Goal: Task Accomplishment & Management: Complete application form

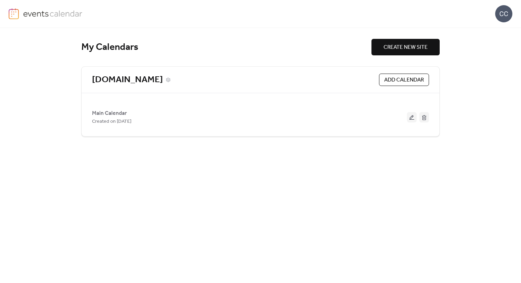
click at [134, 79] on link "[DOMAIN_NAME]" at bounding box center [127, 79] width 71 height 11
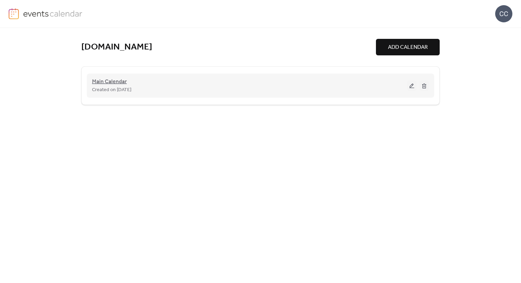
click at [111, 81] on span "Main Calendar" at bounding box center [109, 82] width 35 height 8
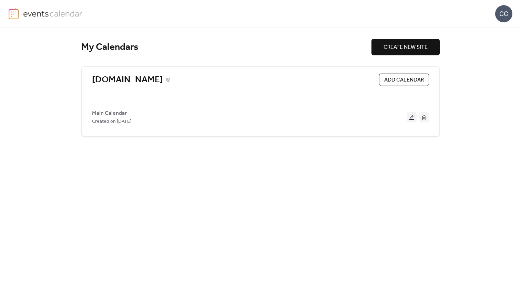
click at [154, 80] on link "[DOMAIN_NAME]" at bounding box center [127, 79] width 71 height 11
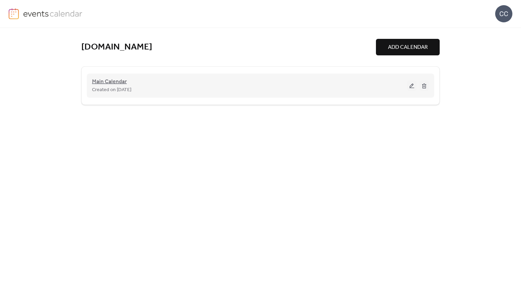
click at [108, 81] on span "Main Calendar" at bounding box center [109, 82] width 35 height 8
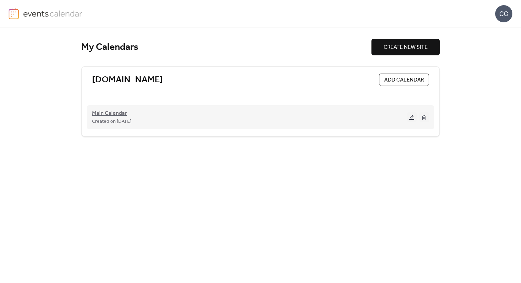
click at [116, 114] on span "Main Calendar" at bounding box center [109, 114] width 35 height 8
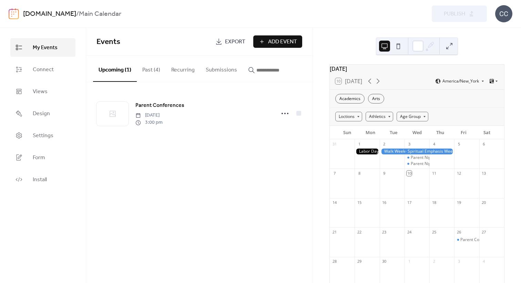
click at [274, 45] on span "Add Event" at bounding box center [282, 42] width 29 height 8
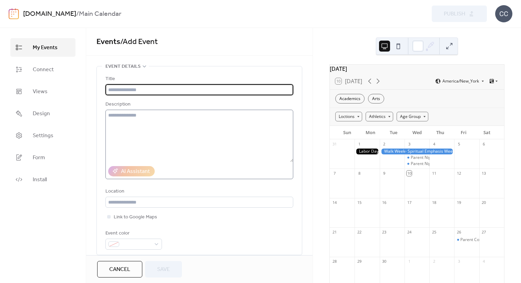
scroll to position [125, 0]
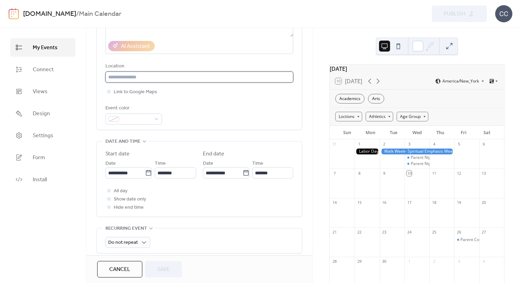
click at [151, 77] on input "text" at bounding box center [199, 77] width 188 height 11
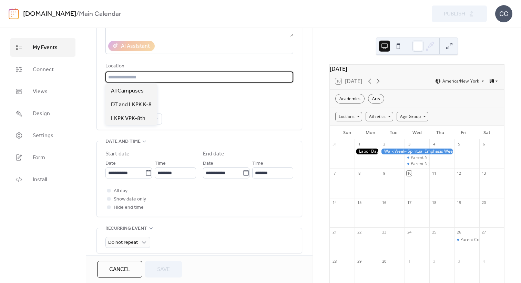
click at [187, 101] on div "Title Description AI Assistant Location Link to Google Maps Event color" at bounding box center [199, 37] width 188 height 175
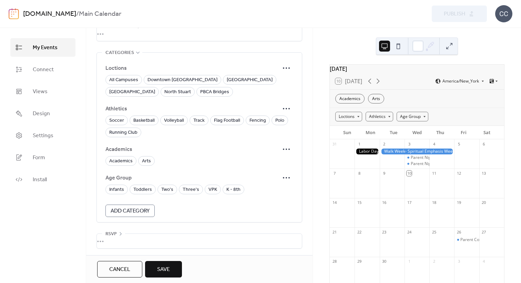
scroll to position [409, 0]
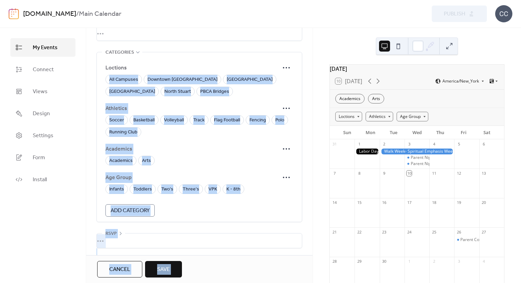
drag, startPoint x: 291, startPoint y: 55, endPoint x: 314, endPoint y: 71, distance: 27.9
click at [314, 71] on div "**********" at bounding box center [260, 156] width 521 height 256
click at [180, 100] on form "Loctions All Campuses Downtown West Palm Beach Palm Beach Gardens Lake Park Nor…" at bounding box center [199, 139] width 188 height 156
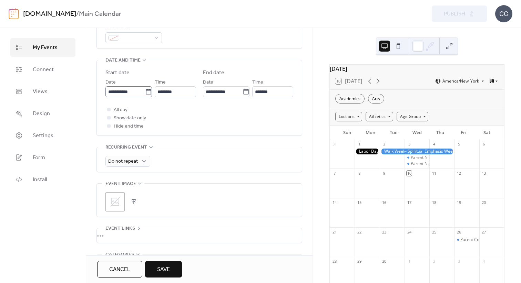
scroll to position [322, 0]
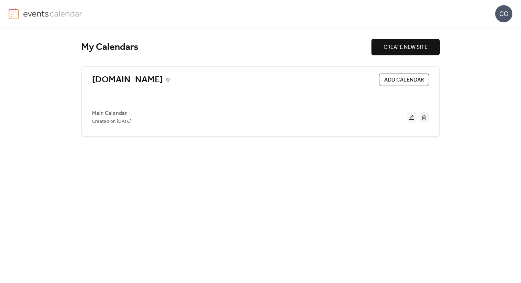
click at [142, 76] on link "[DOMAIN_NAME]" at bounding box center [127, 79] width 71 height 11
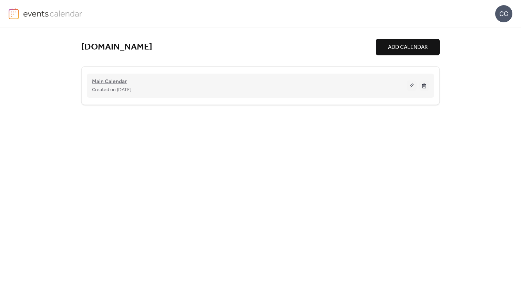
click at [114, 83] on span "Main Calendar" at bounding box center [109, 82] width 35 height 8
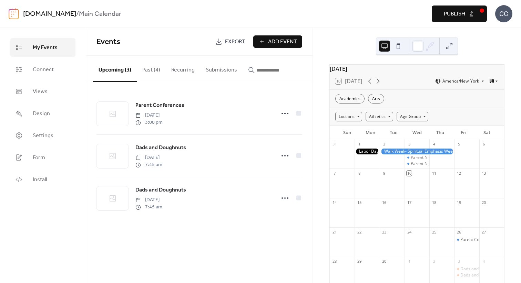
click at [269, 45] on span "Add Event" at bounding box center [282, 42] width 29 height 8
